Goal: Book appointment/travel/reservation

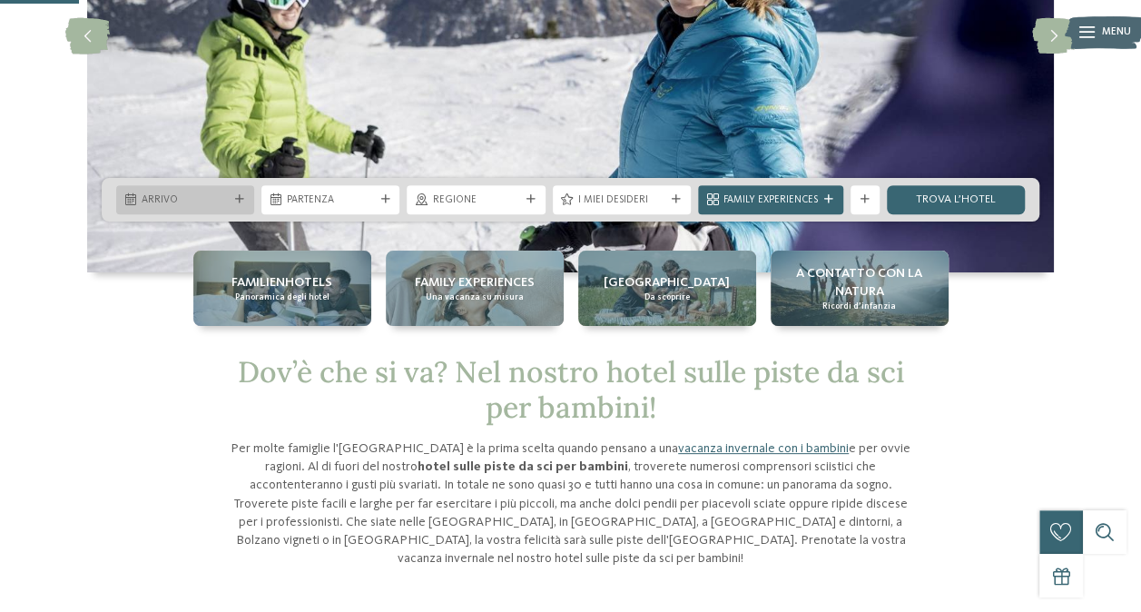
click at [210, 196] on span "Arrivo" at bounding box center [185, 200] width 87 height 15
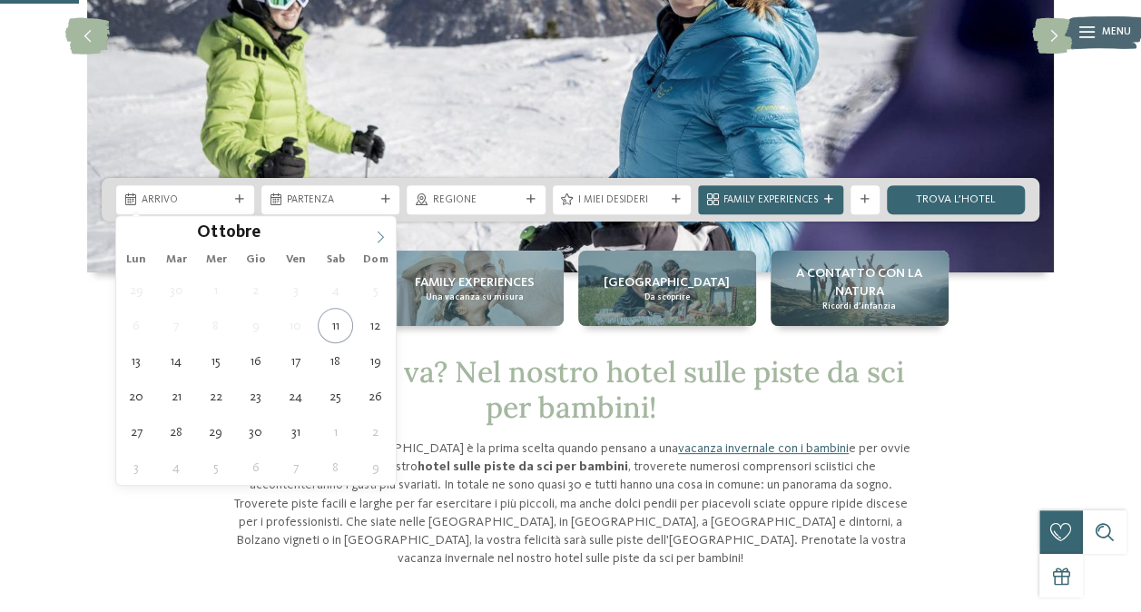
click at [377, 231] on icon at bounding box center [380, 237] width 13 height 13
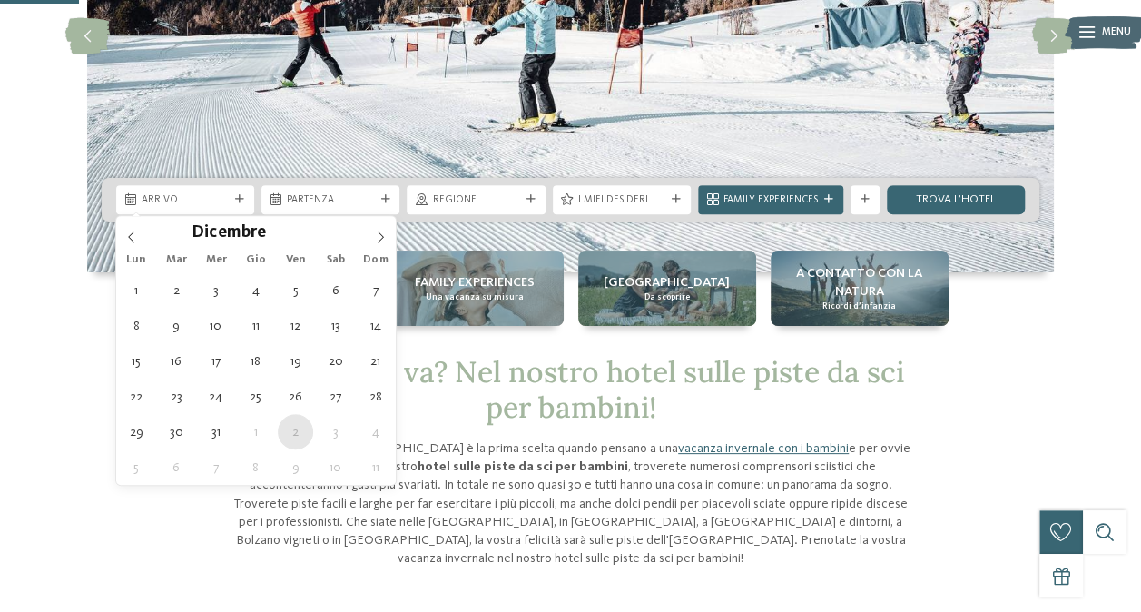
type div "02.01.2026"
type input "****"
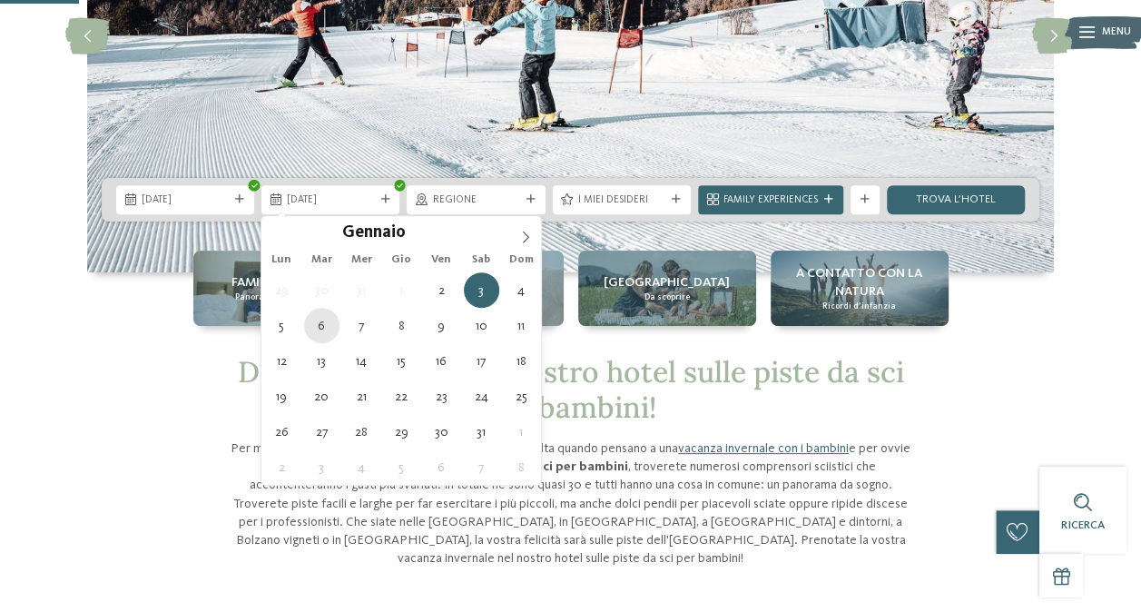
type div "06.01.2026"
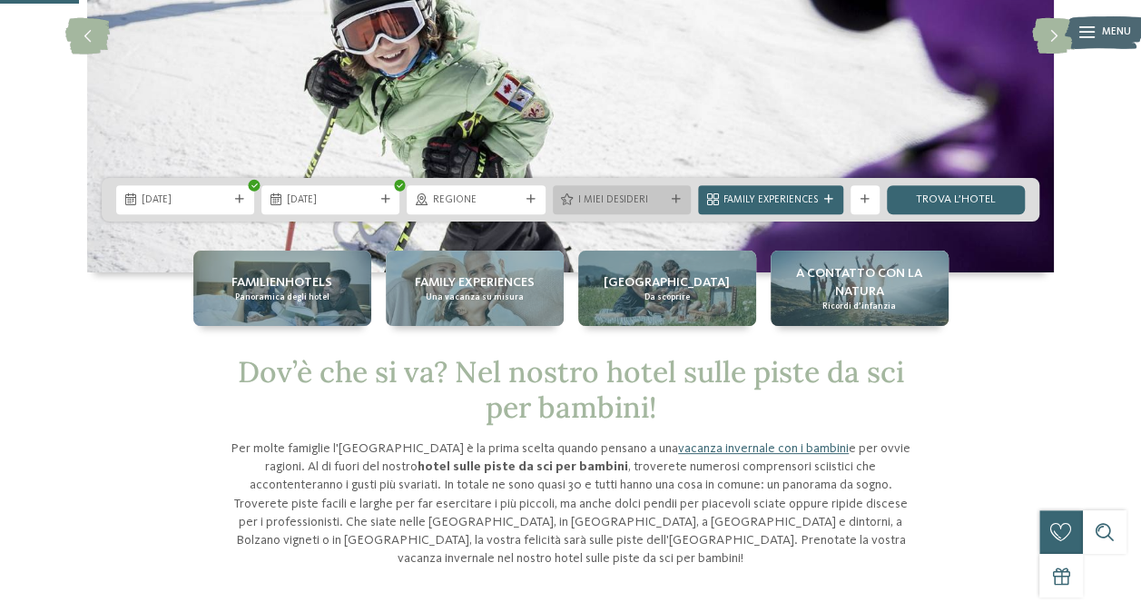
click at [673, 198] on icon at bounding box center [676, 199] width 9 height 9
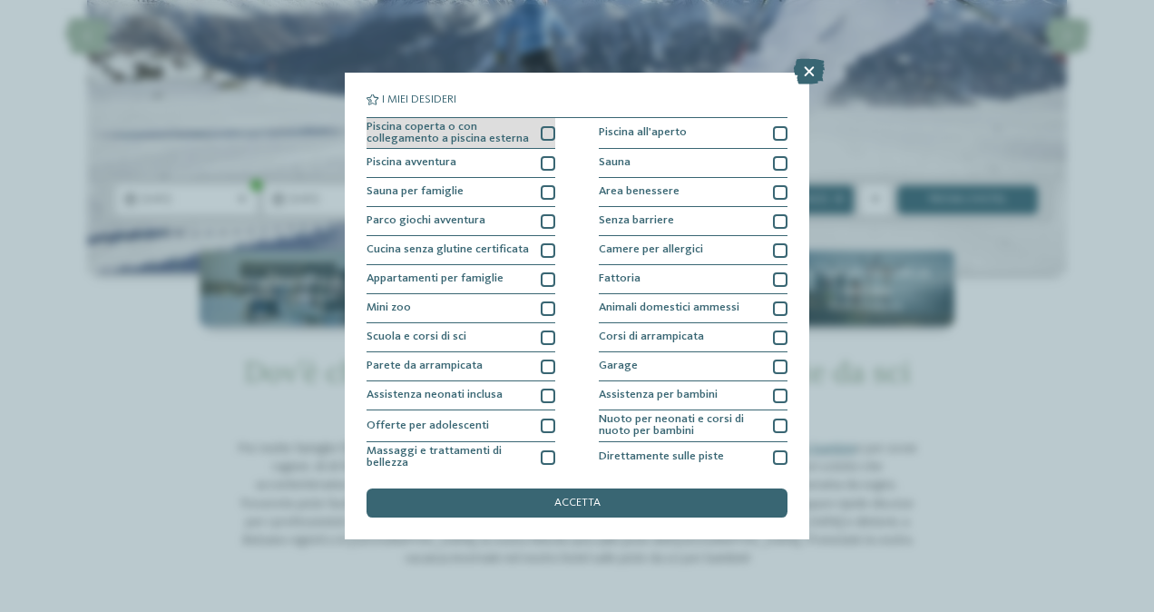
click at [550, 128] on div at bounding box center [548, 133] width 15 height 15
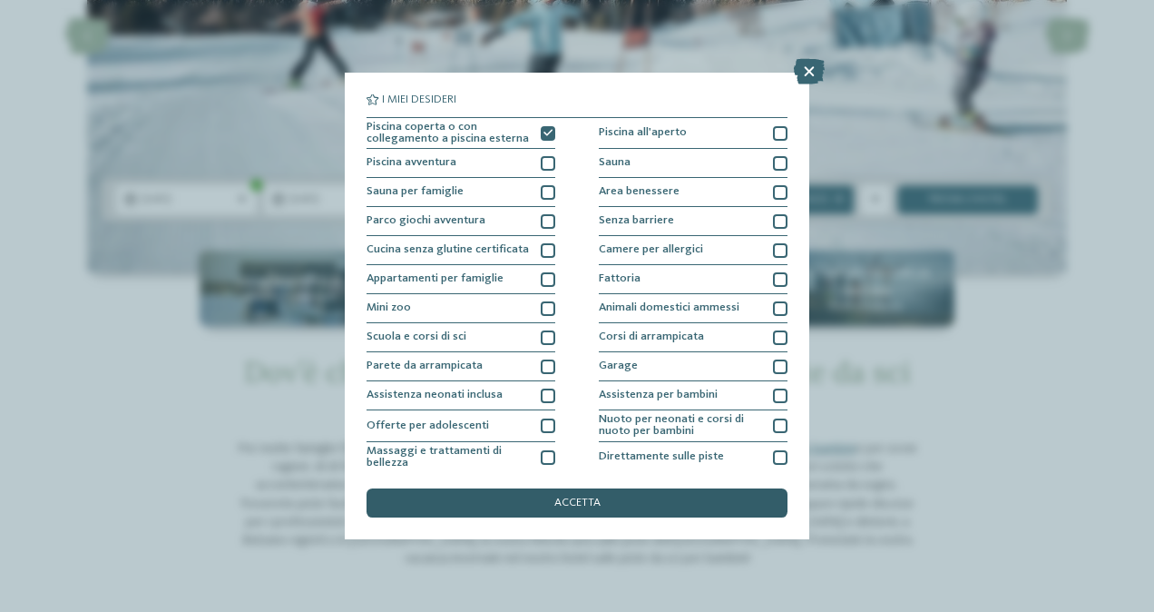
click at [594, 503] on span "accetta" at bounding box center [578, 503] width 46 height 12
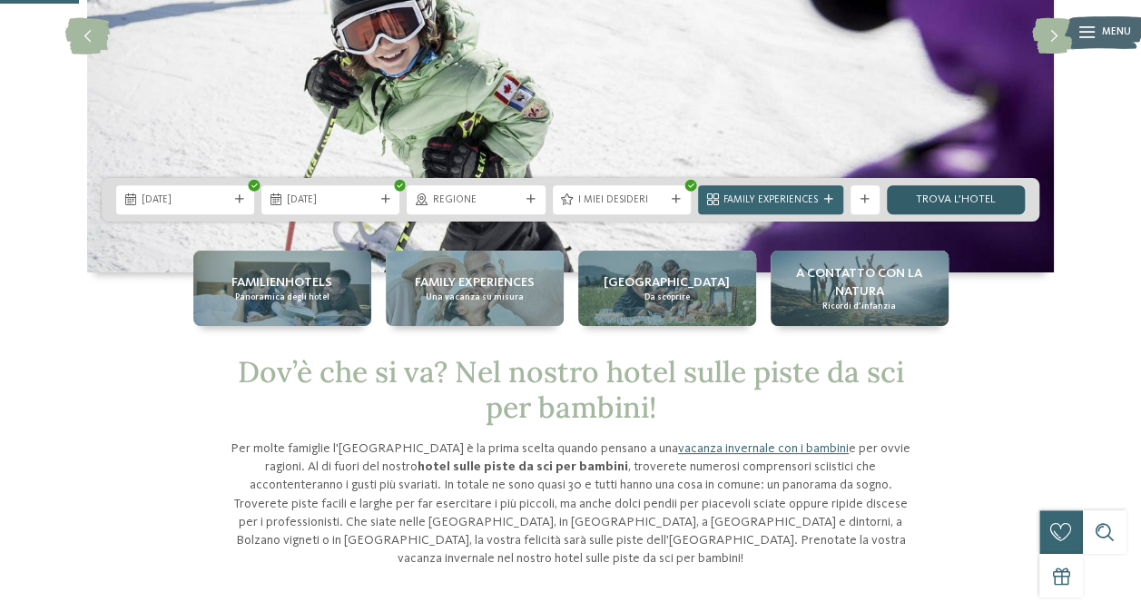
click at [965, 192] on link "trova l’hotel" at bounding box center [956, 199] width 138 height 29
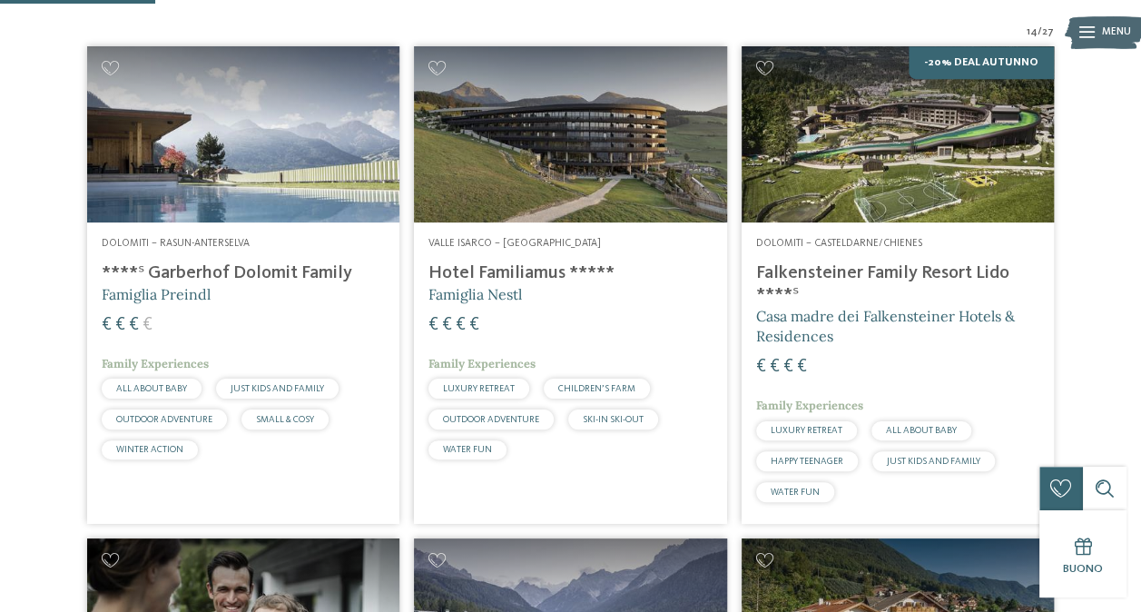
scroll to position [545, 0]
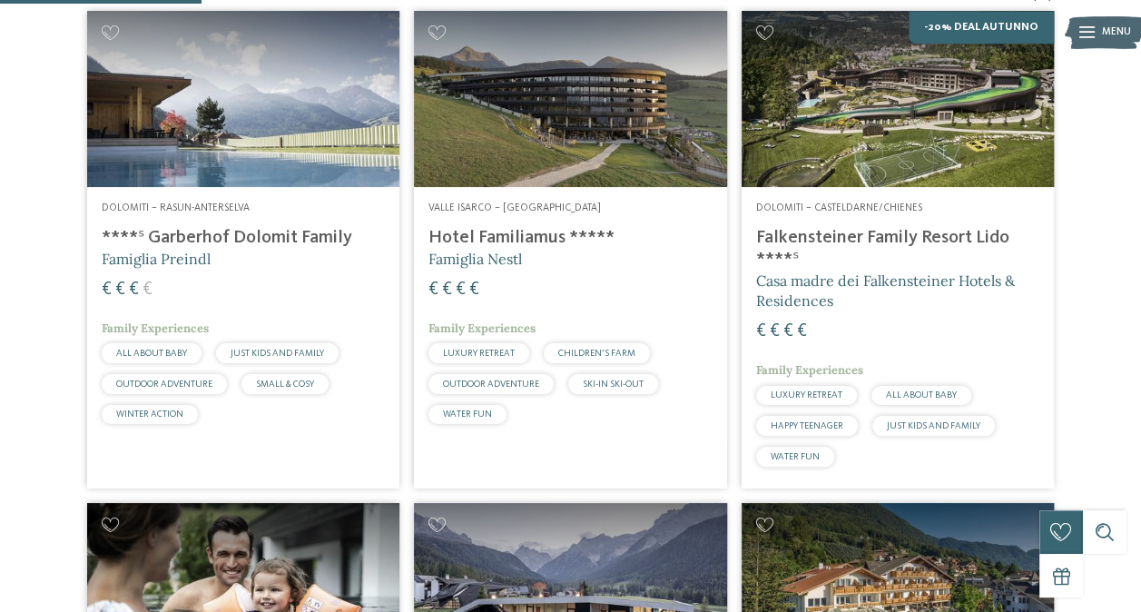
click at [899, 114] on img at bounding box center [897, 99] width 312 height 176
click at [221, 239] on h4 "****ˢ Garberhof Dolomit Family" at bounding box center [243, 238] width 283 height 22
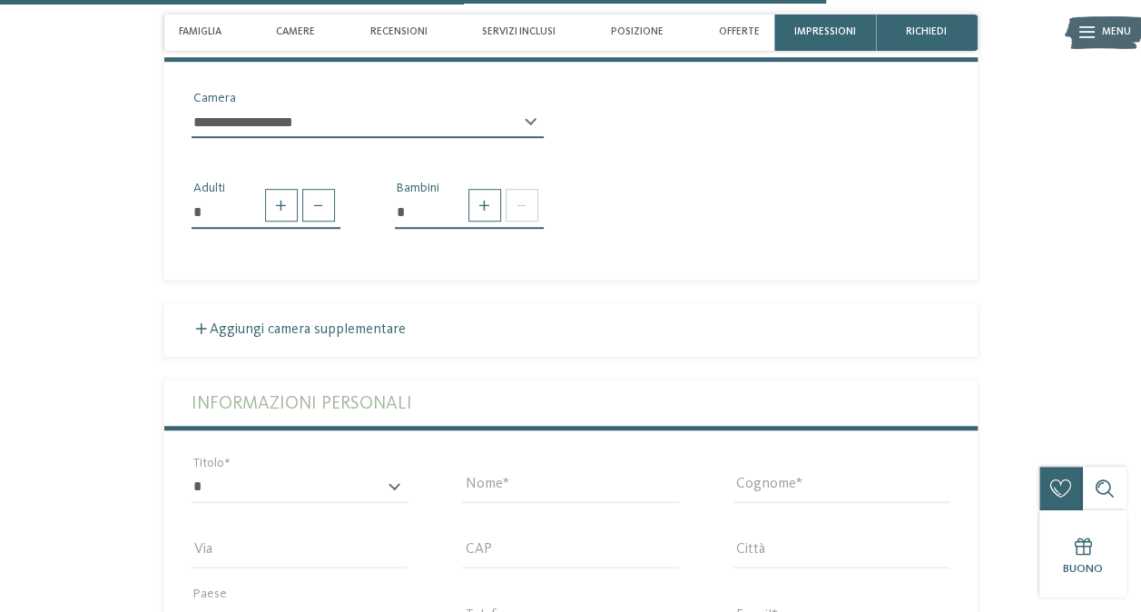
scroll to position [3902, 0]
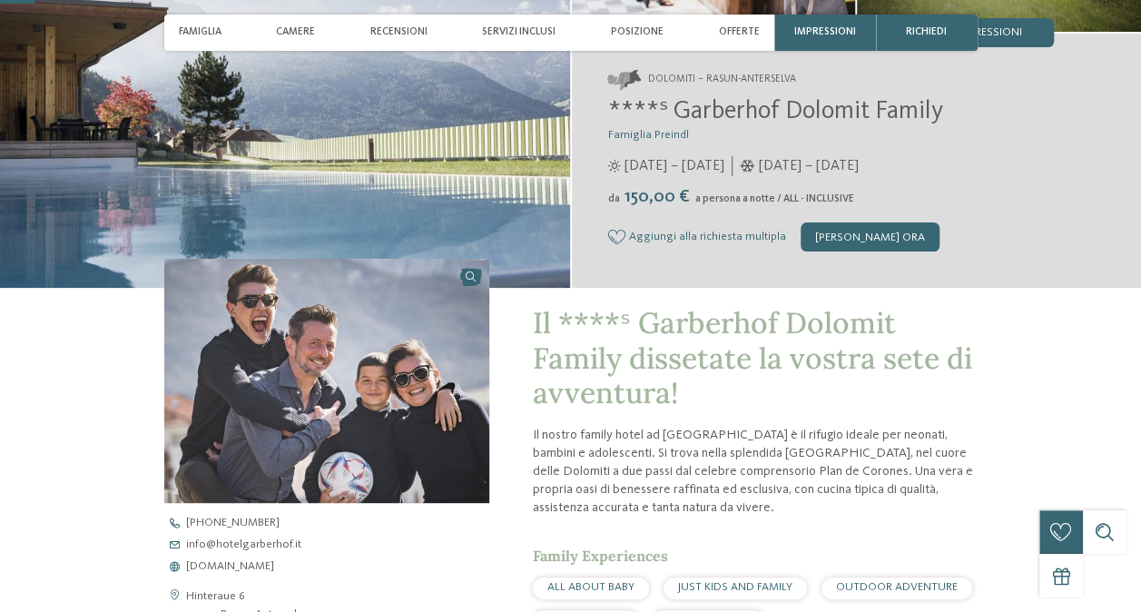
scroll to position [272, 0]
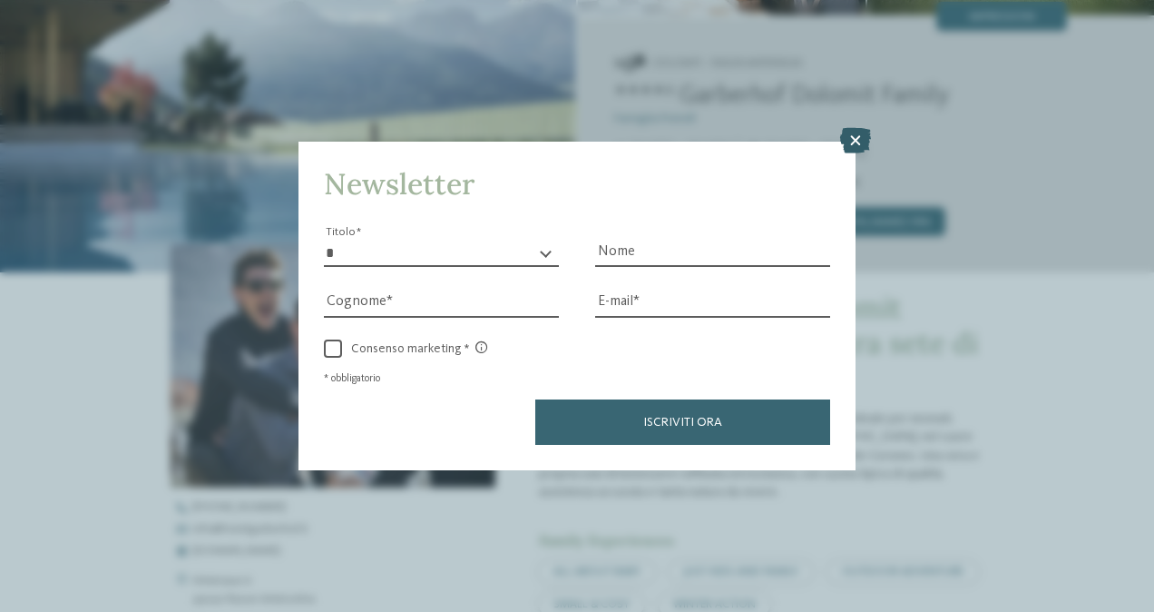
click at [860, 141] on icon at bounding box center [855, 140] width 31 height 25
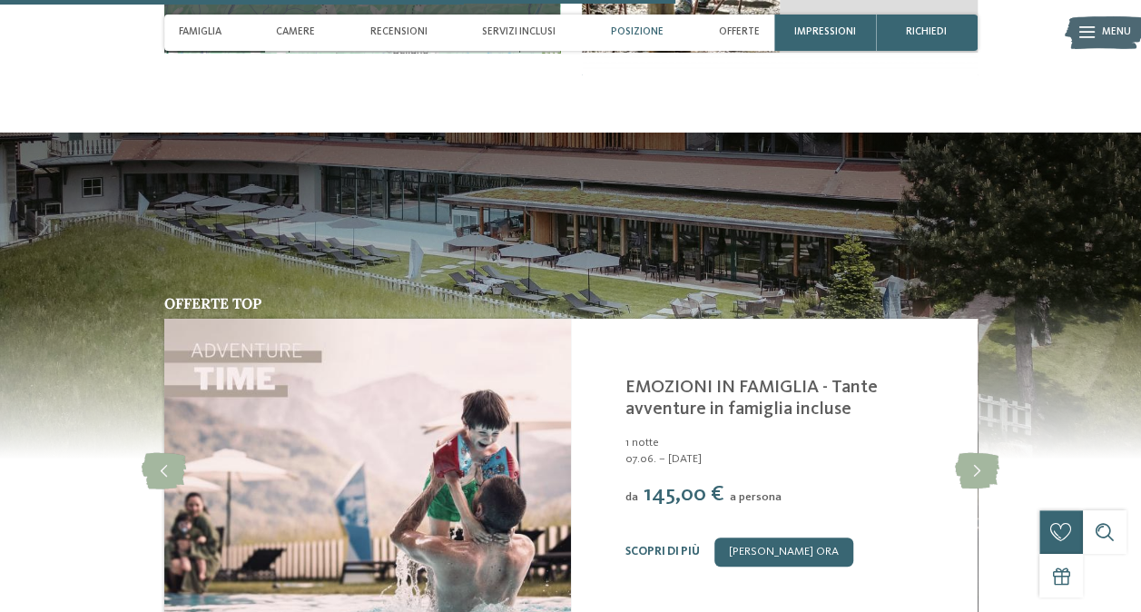
scroll to position [3539, 0]
